Goal: Information Seeking & Learning: Understand process/instructions

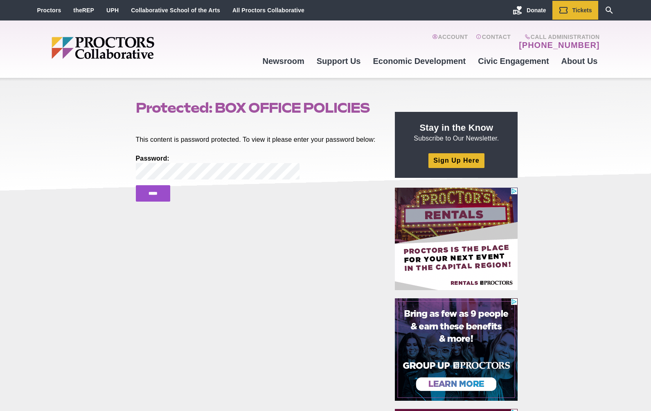
click at [157, 201] on input "*****" at bounding box center [153, 193] width 34 height 16
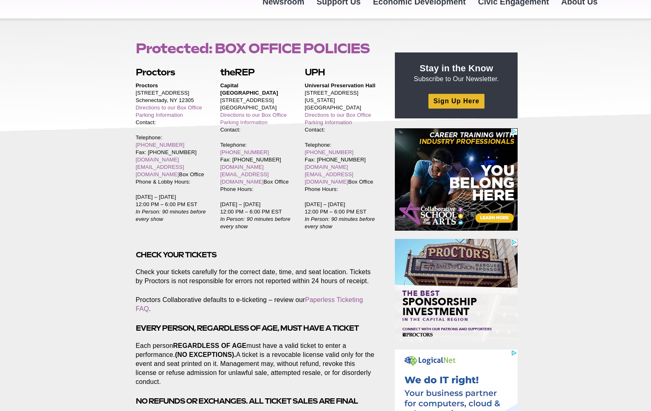
scroll to position [60, 0]
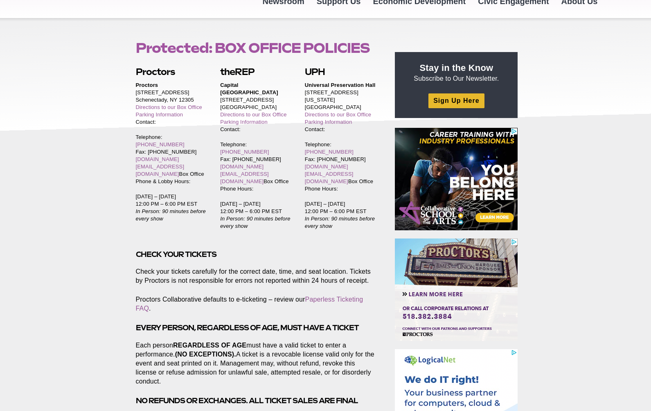
click at [220, 295] on p "Proctors Collaborative defaults to e-ticketing – review our Paperless Ticketing…" at bounding box center [256, 304] width 241 height 18
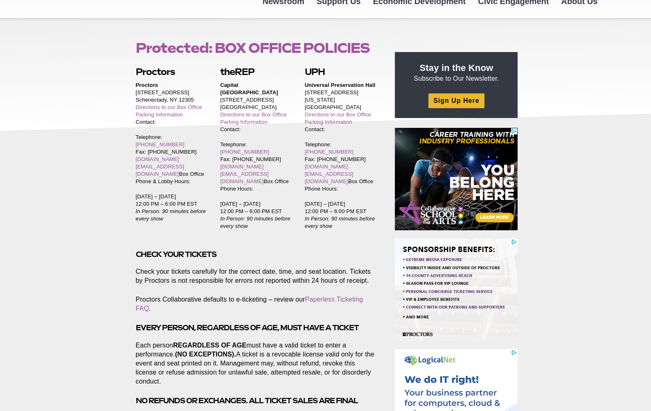
click at [220, 295] on p "Proctors Collaborative defaults to e-ticketing – review our Paperless Ticketing…" at bounding box center [256, 304] width 241 height 18
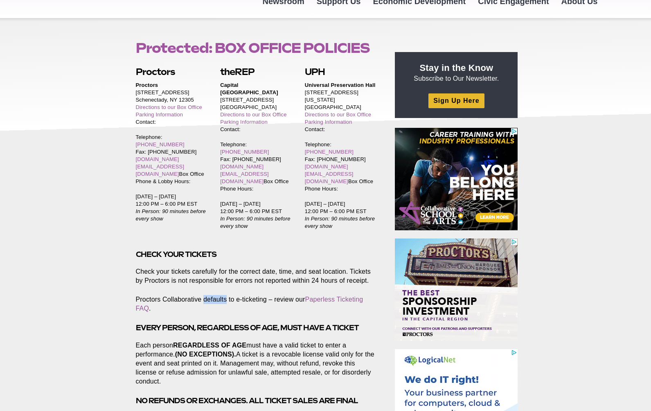
click at [220, 295] on p "Proctors Collaborative defaults to e-ticketing – review our Paperless Ticketing…" at bounding box center [256, 304] width 241 height 18
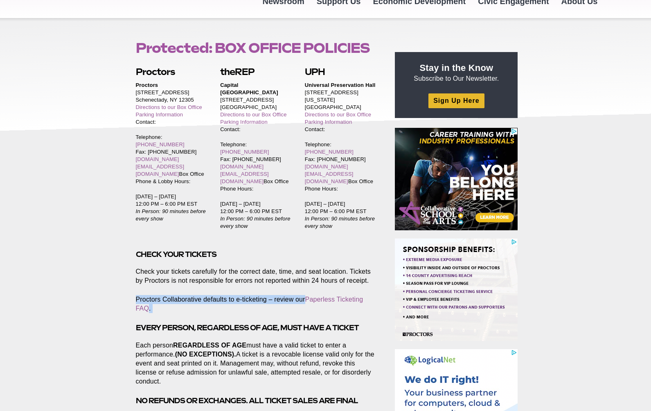
click at [220, 295] on p "Proctors Collaborative defaults to e-ticketing – review our Paperless Ticketing…" at bounding box center [256, 304] width 241 height 18
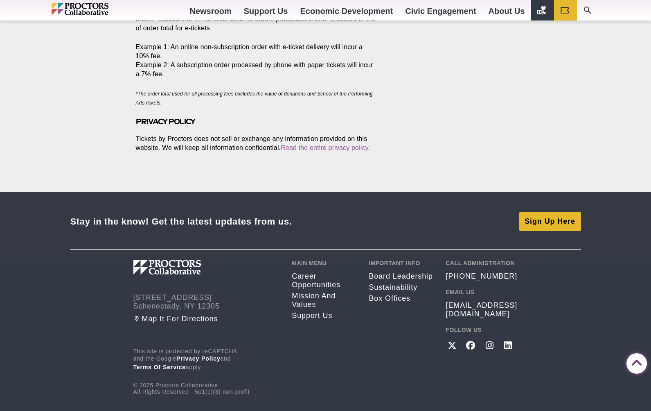
scroll to position [1286, 0]
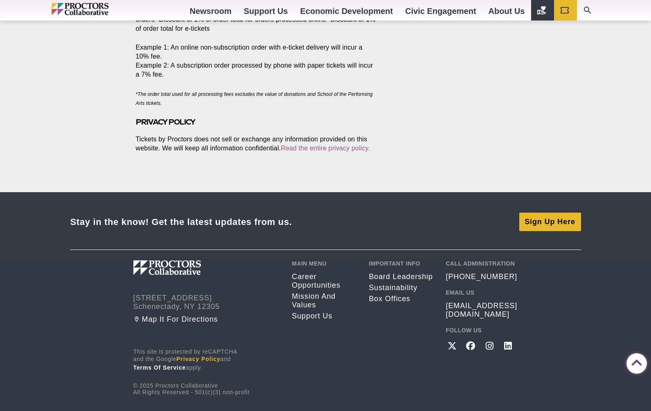
click at [212, 355] on link "Privacy Policy" at bounding box center [198, 358] width 44 height 7
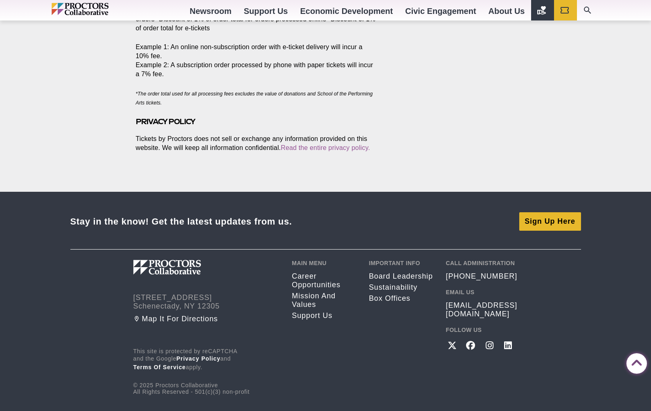
scroll to position [1286, 0]
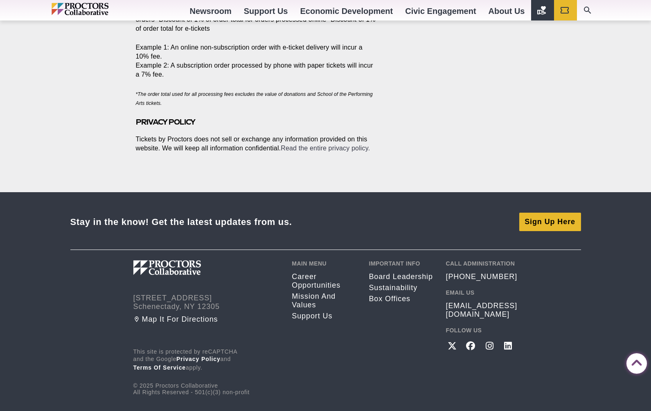
click at [354, 144] on link "Read the entire privacy policy." at bounding box center [325, 147] width 89 height 7
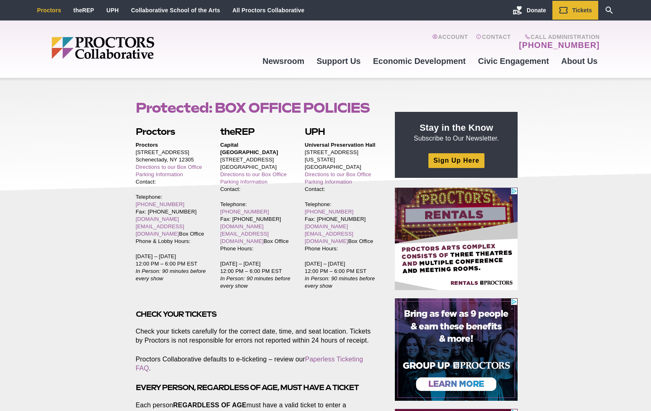
click at [44, 12] on link "Proctors" at bounding box center [49, 10] width 24 height 7
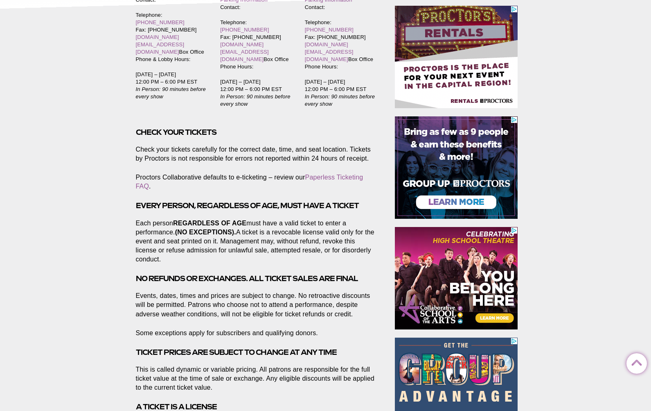
scroll to position [182, 0]
